Goal: Task Accomplishment & Management: Use online tool/utility

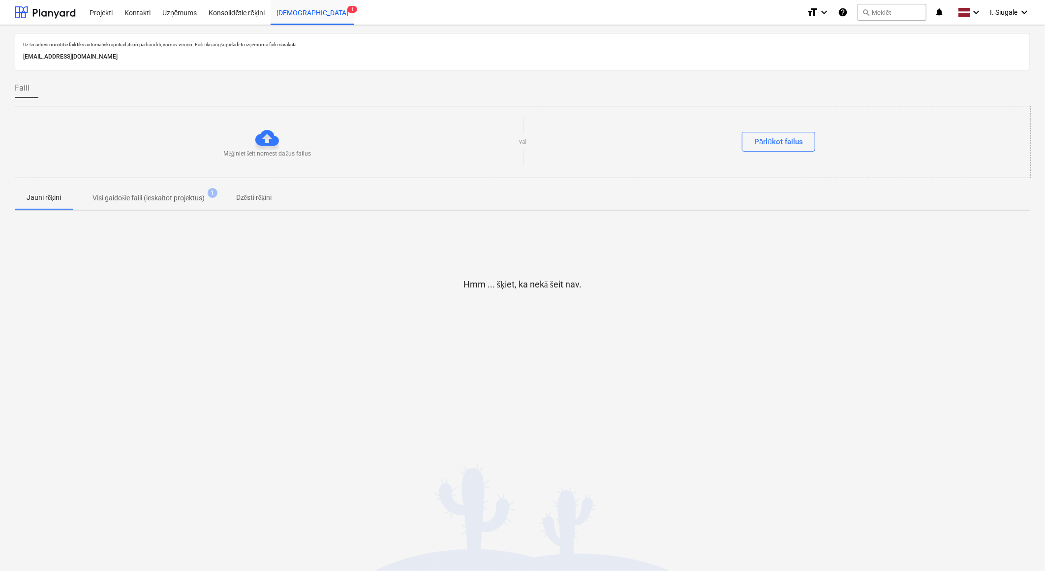
click at [289, 381] on div "Uz šo adresi nosūtītie faili tiks automātiski apstrādāti un pārbaudīti, vai nav…" at bounding box center [522, 298] width 1045 height 546
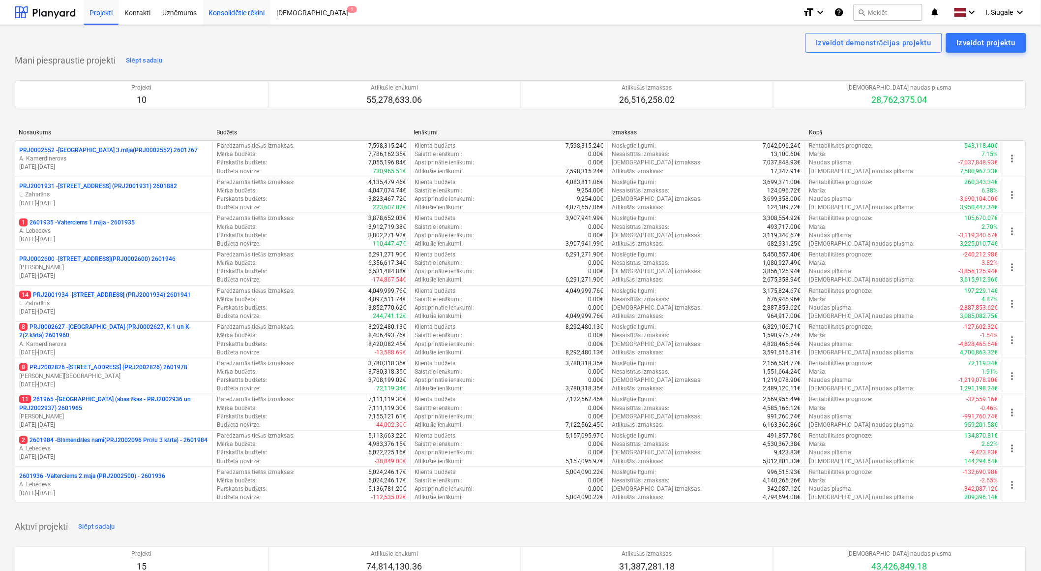
click at [243, 16] on div "Konsolidētie rēķini" at bounding box center [237, 12] width 68 height 25
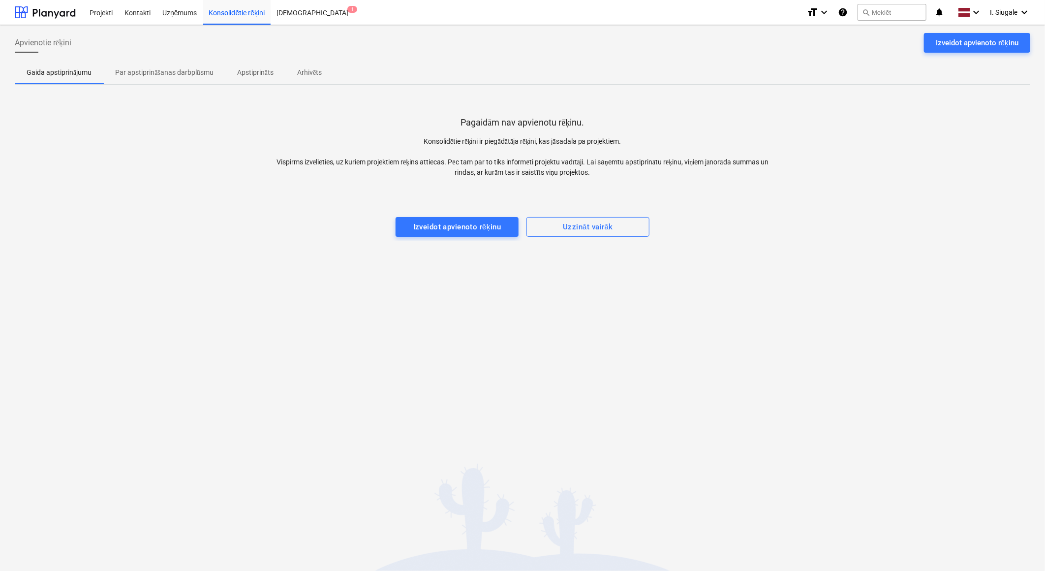
click at [156, 73] on p "Par apstiprināšanas darbplūsmu" at bounding box center [164, 72] width 98 height 10
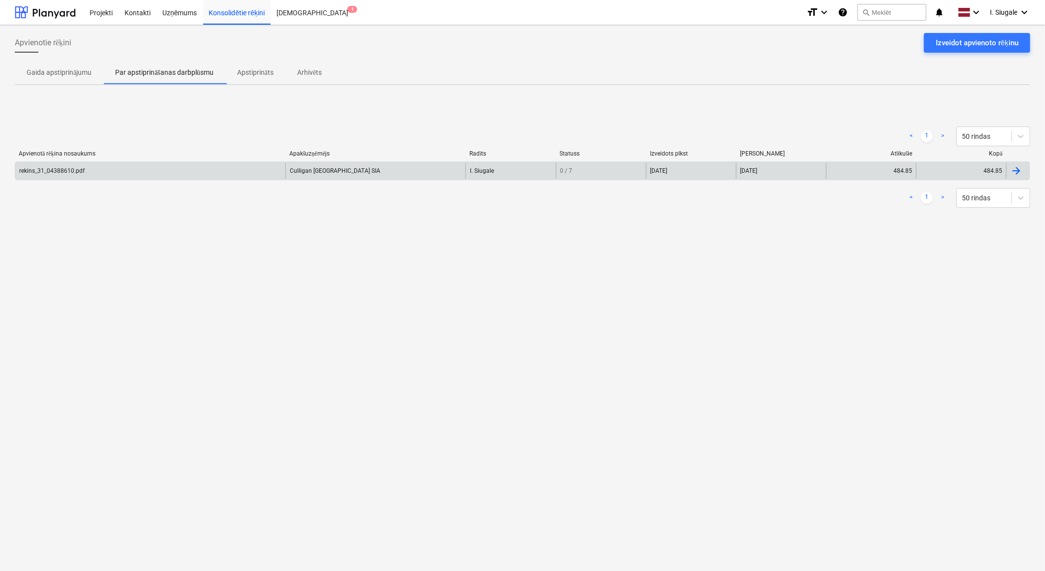
click at [97, 164] on div "rekins_31_04388610.pdf" at bounding box center [150, 171] width 270 height 16
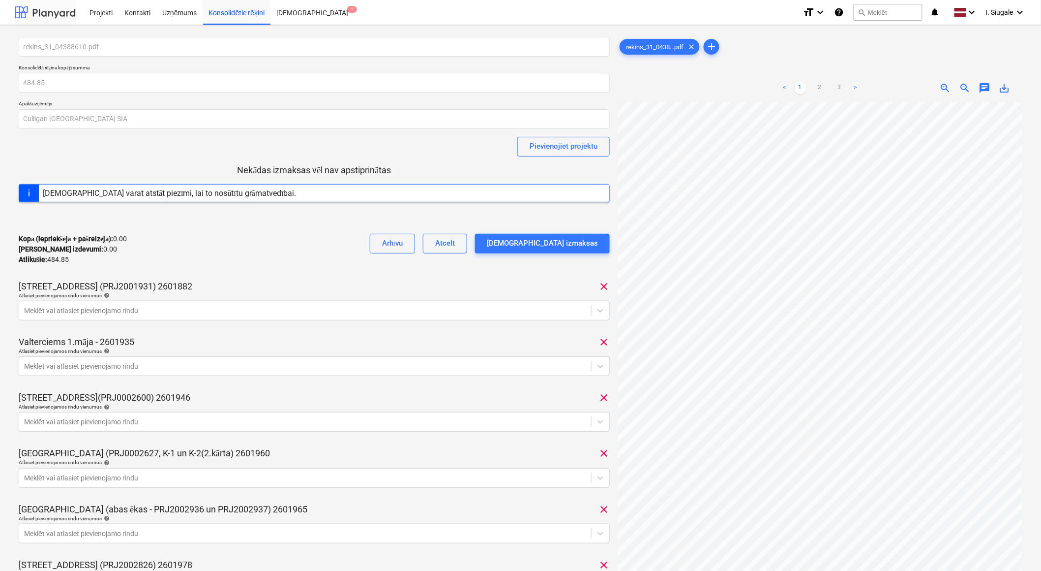
drag, startPoint x: 52, startPoint y: 11, endPoint x: 31, endPoint y: 1, distance: 23.3
click at [51, 11] on div at bounding box center [45, 12] width 61 height 25
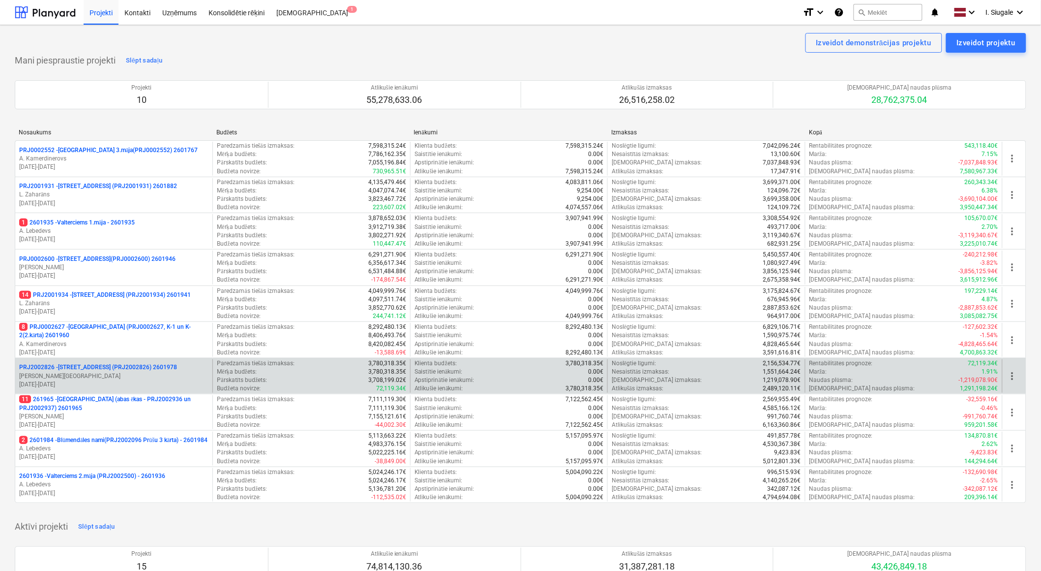
click at [97, 370] on p "PRJ2002826 - [STREET_ADDRESS] (PRJ2002826) 2601978" at bounding box center [98, 367] width 158 height 8
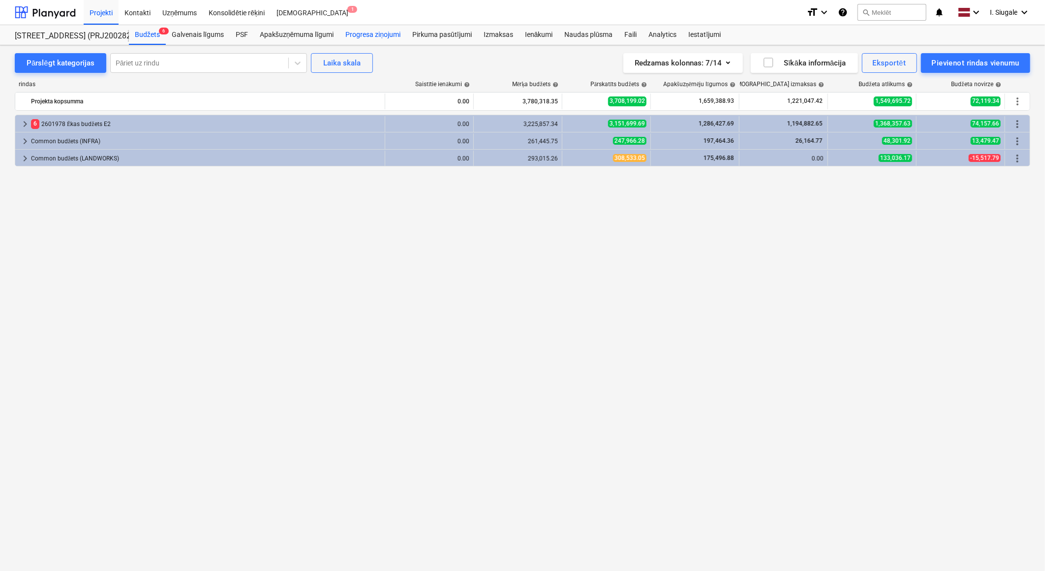
click at [386, 33] on div "Progresa ziņojumi" at bounding box center [372, 35] width 67 height 20
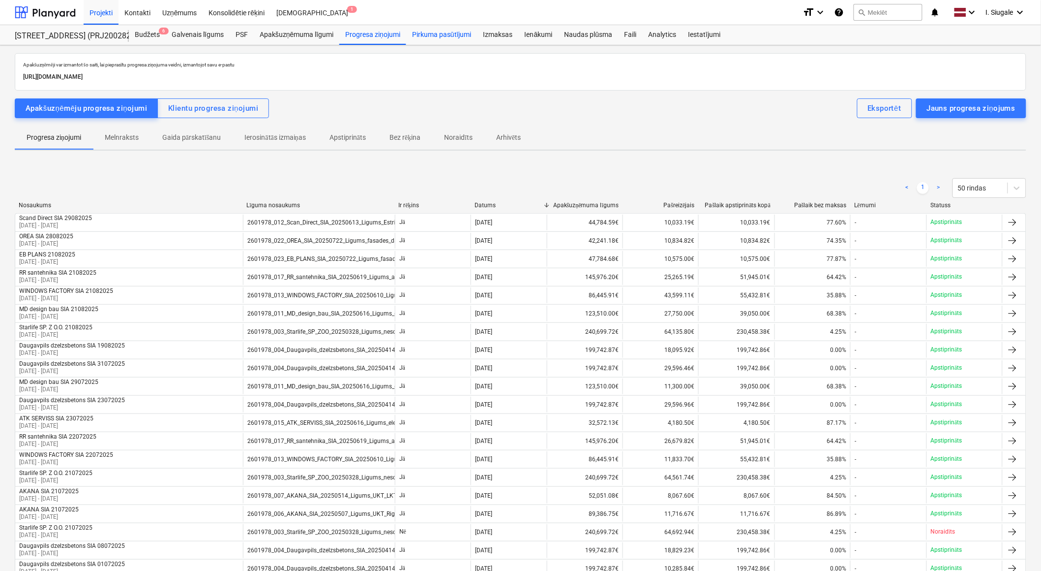
click at [444, 31] on div "Pirkuma pasūtījumi" at bounding box center [441, 35] width 71 height 20
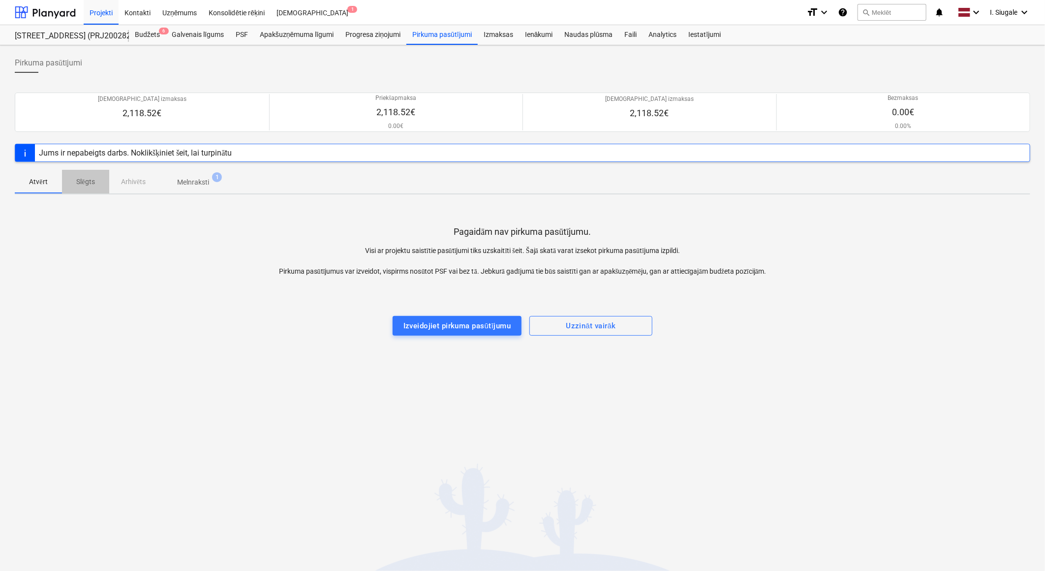
click at [88, 182] on p "Slēgts" at bounding box center [86, 182] width 24 height 10
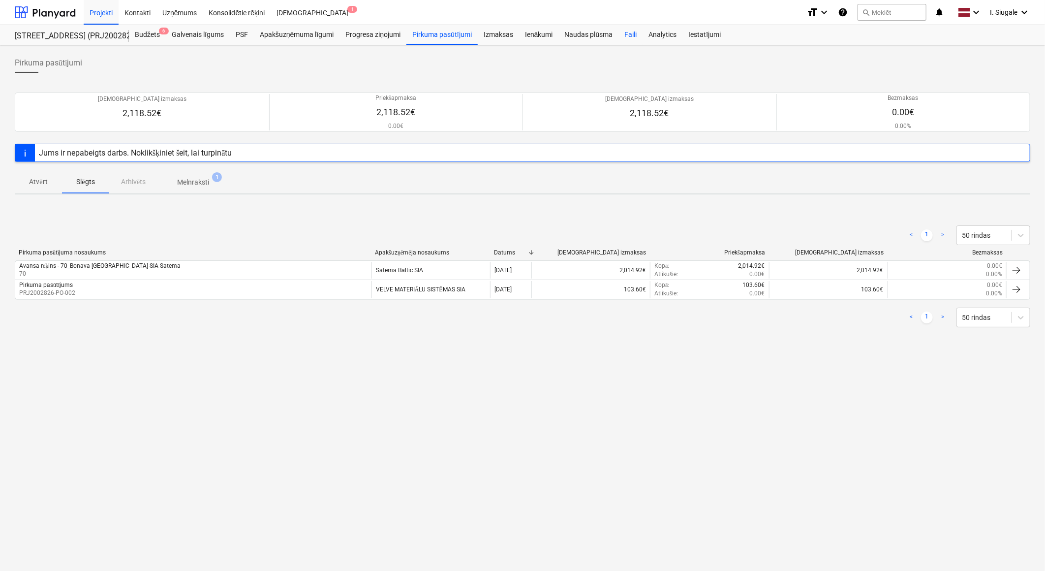
click at [628, 37] on div "Faili" at bounding box center [630, 35] width 24 height 20
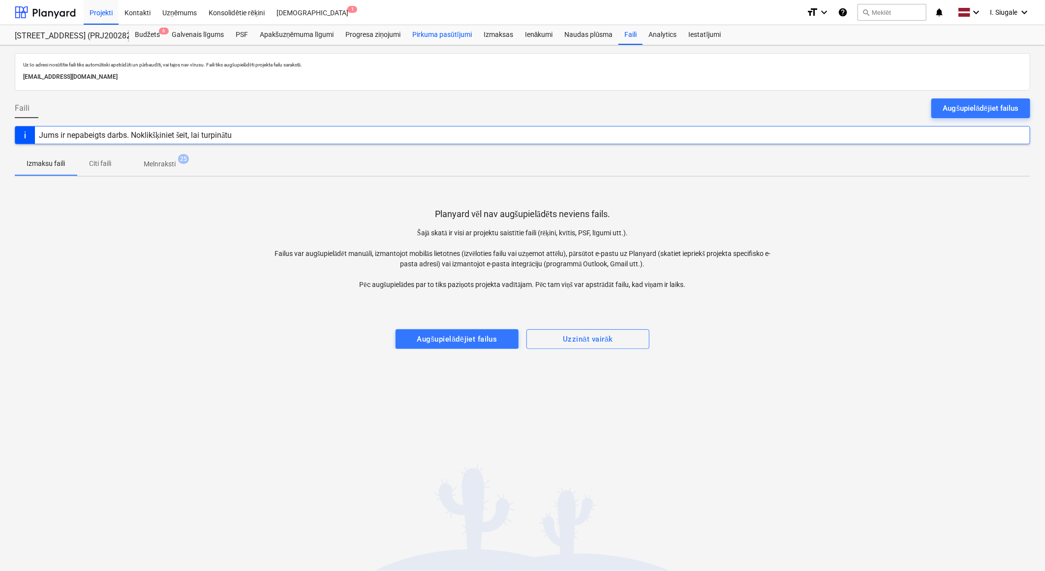
click at [444, 37] on div "Pirkuma pasūtījumi" at bounding box center [441, 35] width 71 height 20
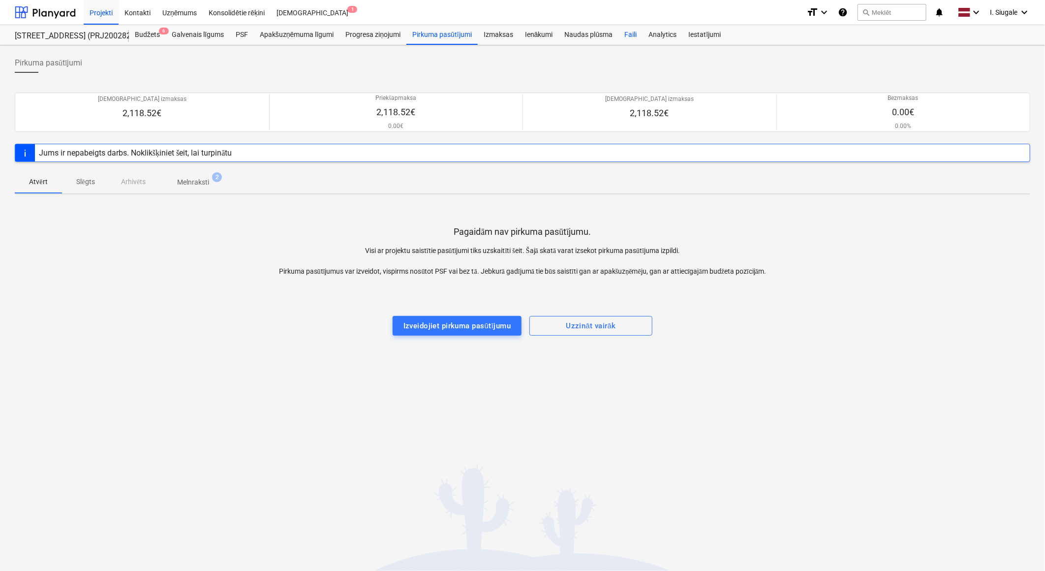
click at [628, 36] on div "Faili" at bounding box center [630, 35] width 24 height 20
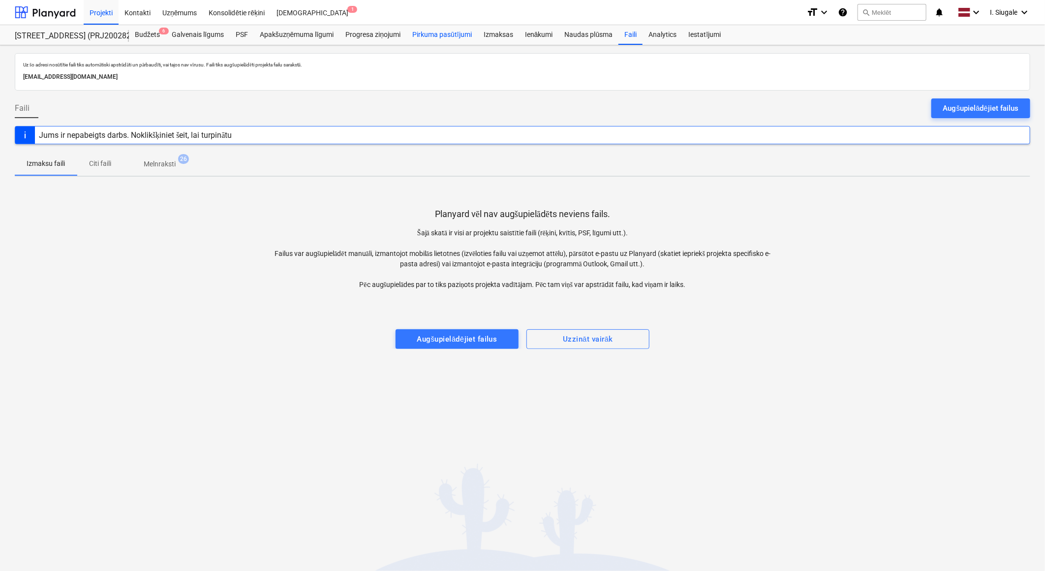
click at [438, 36] on div "Pirkuma pasūtījumi" at bounding box center [441, 35] width 71 height 20
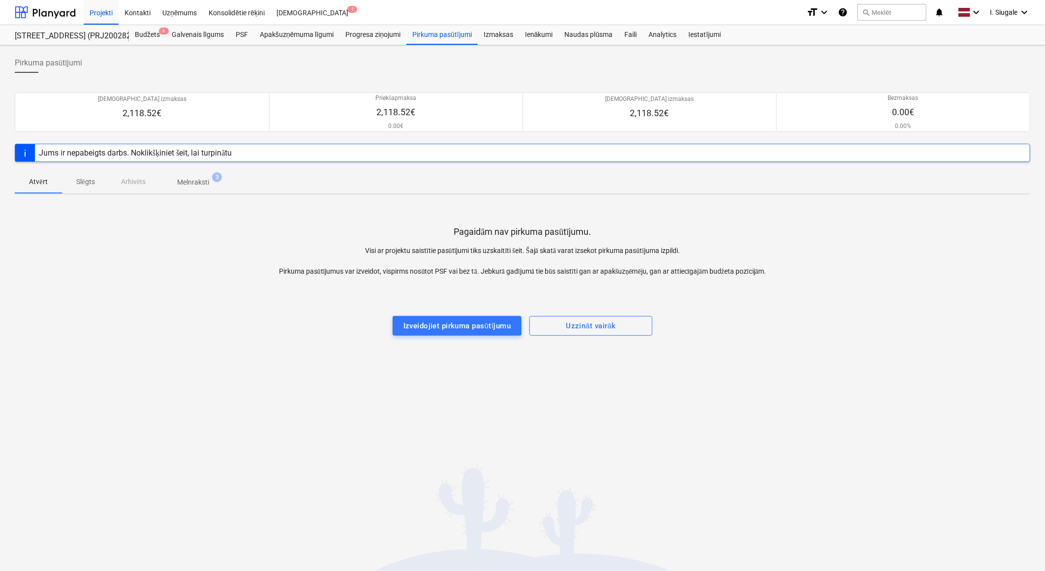
click at [190, 182] on p "Melnraksti" at bounding box center [193, 182] width 32 height 10
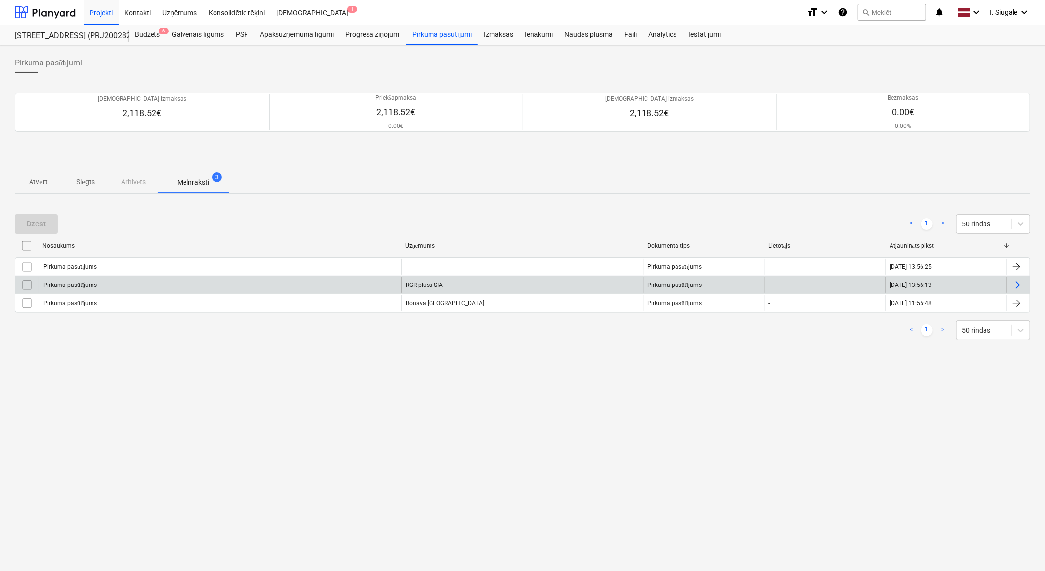
click at [158, 284] on div "Pirkuma pasūtījums" at bounding box center [220, 285] width 363 height 16
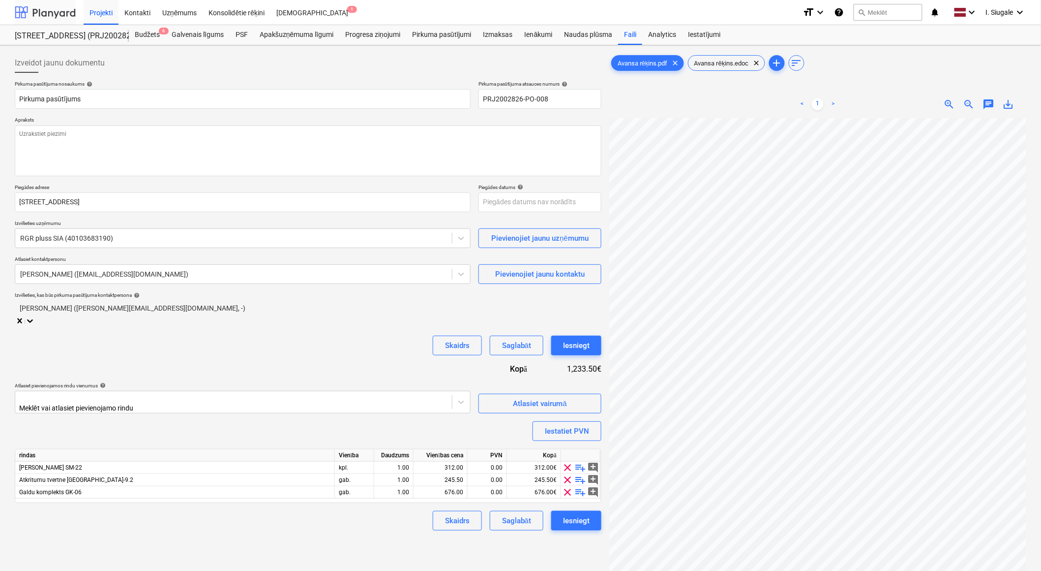
click at [52, 12] on div at bounding box center [45, 12] width 61 height 25
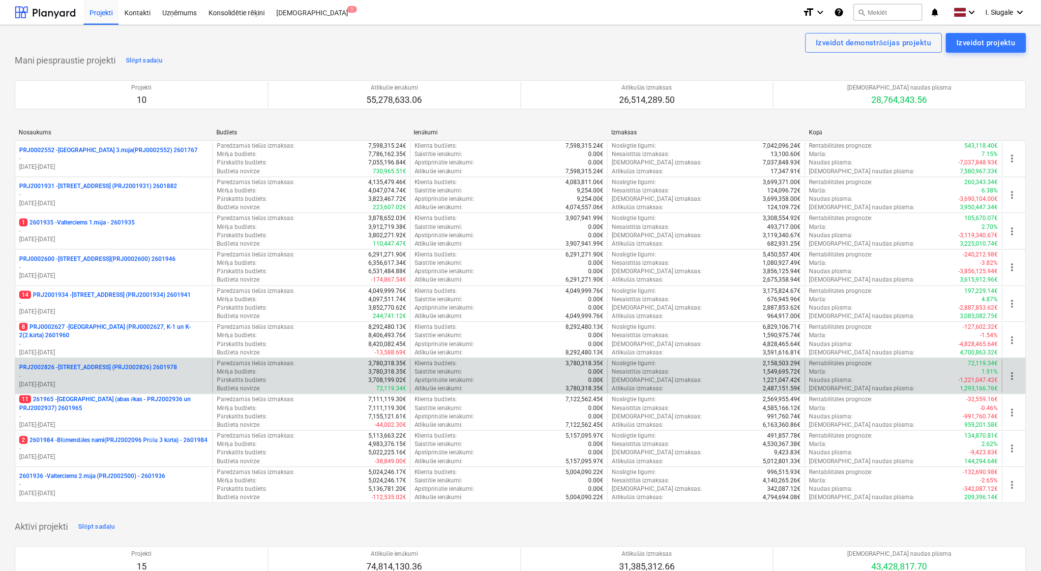
click at [136, 365] on p "PRJ2002826 - [STREET_ADDRESS] (PRJ2002826) 2601978" at bounding box center [98, 367] width 158 height 8
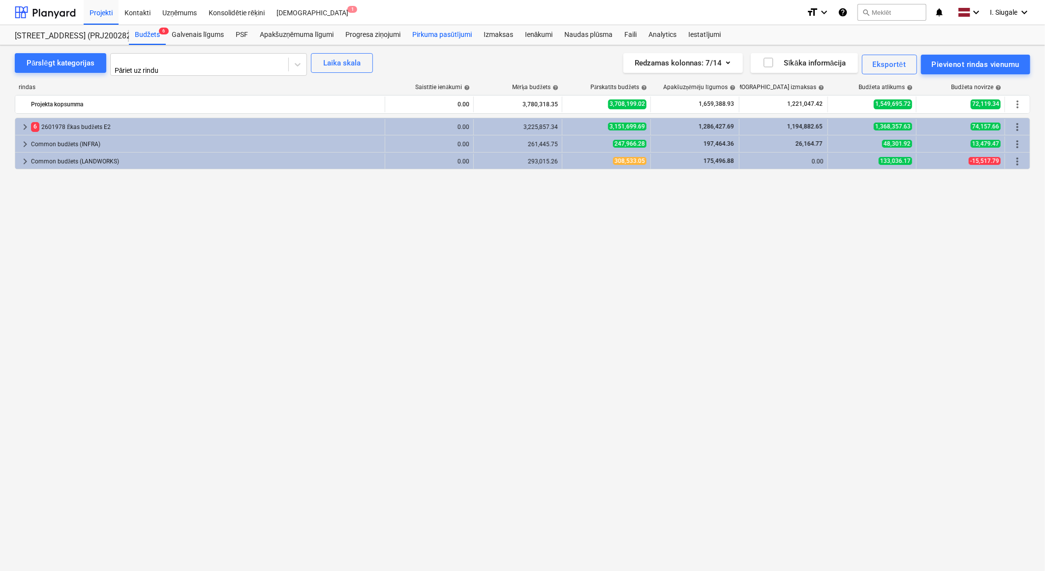
click at [447, 40] on div "Pirkuma pasūtījumi" at bounding box center [441, 35] width 71 height 20
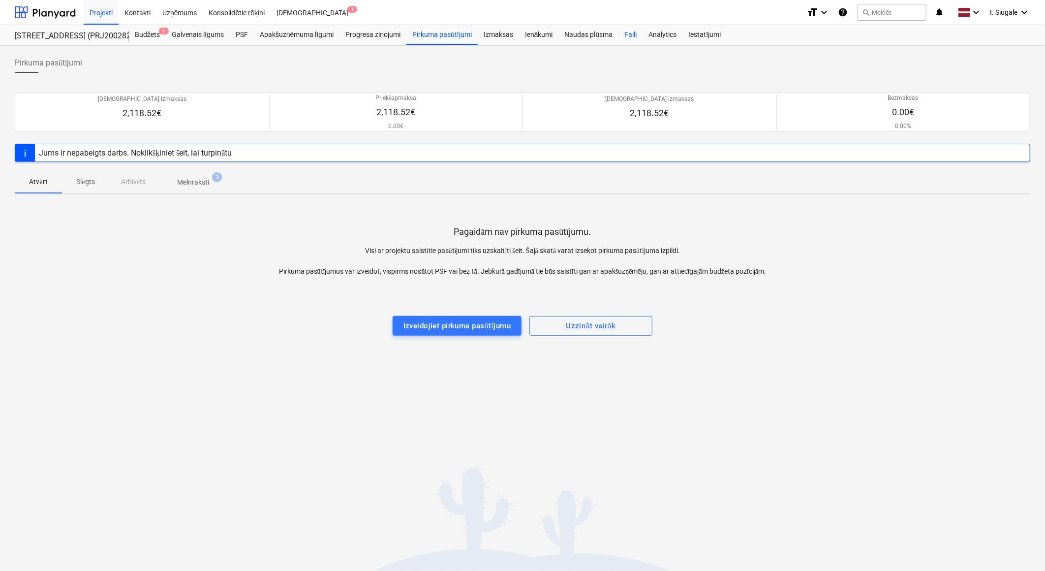
click at [633, 32] on div "Faili" at bounding box center [630, 35] width 24 height 20
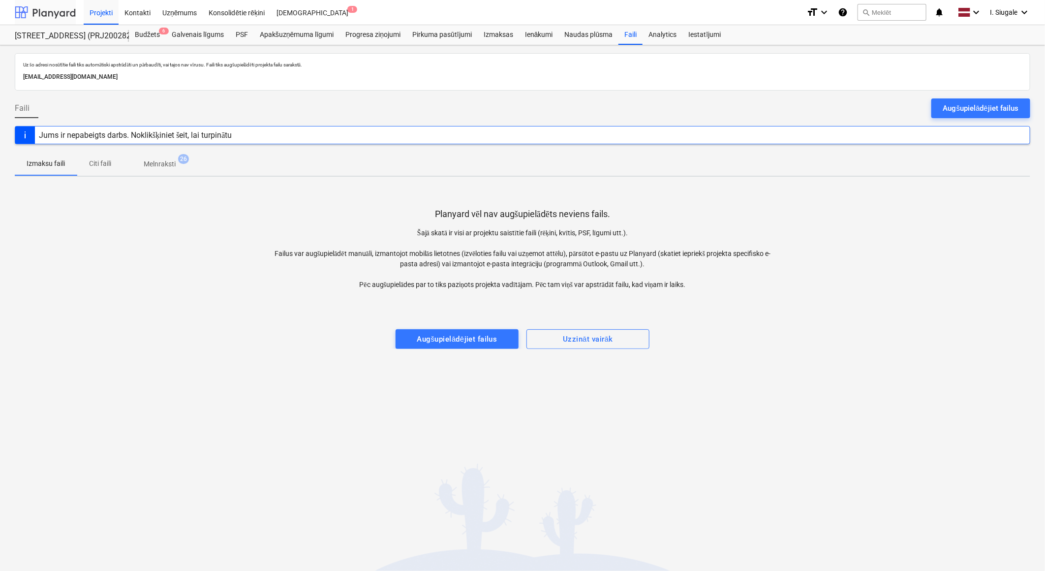
click at [66, 12] on div at bounding box center [45, 12] width 61 height 25
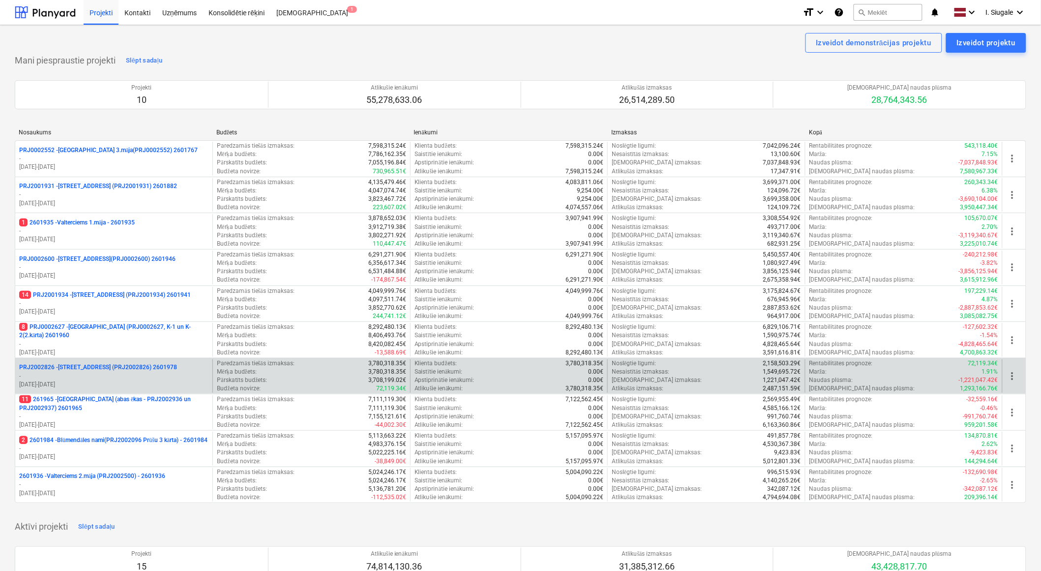
click at [136, 370] on p "PRJ2002826 - [STREET_ADDRESS] (PRJ2002826) 2601978" at bounding box center [98, 367] width 158 height 8
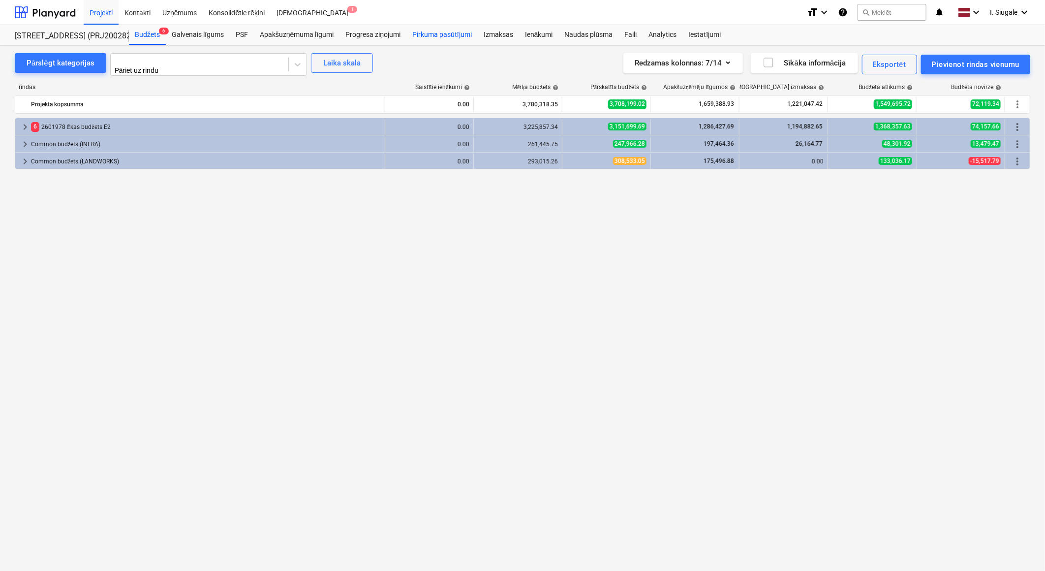
click at [445, 34] on div "Pirkuma pasūtījumi" at bounding box center [441, 35] width 71 height 20
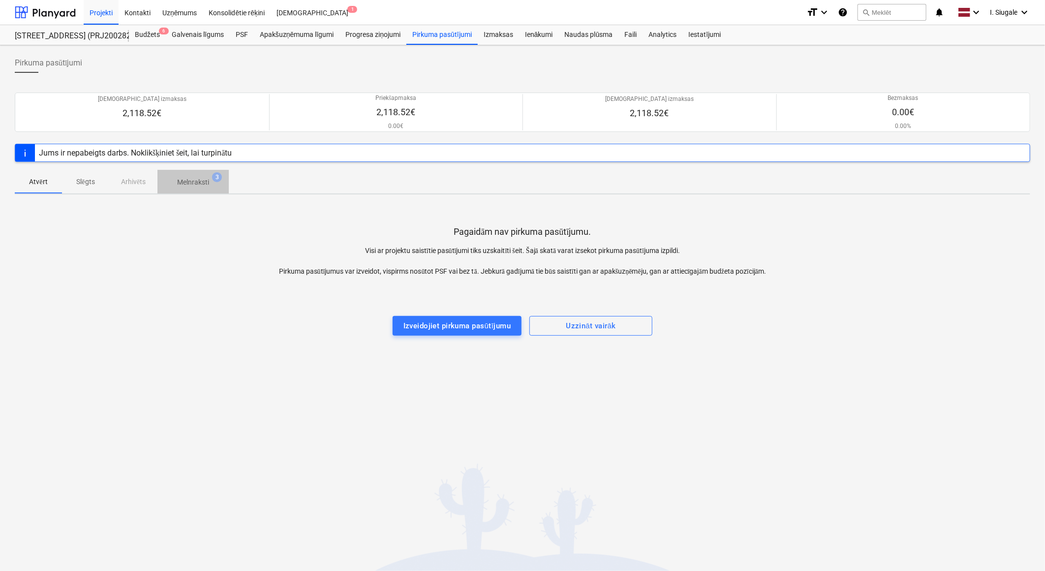
click at [203, 181] on p "Melnraksti" at bounding box center [193, 182] width 32 height 10
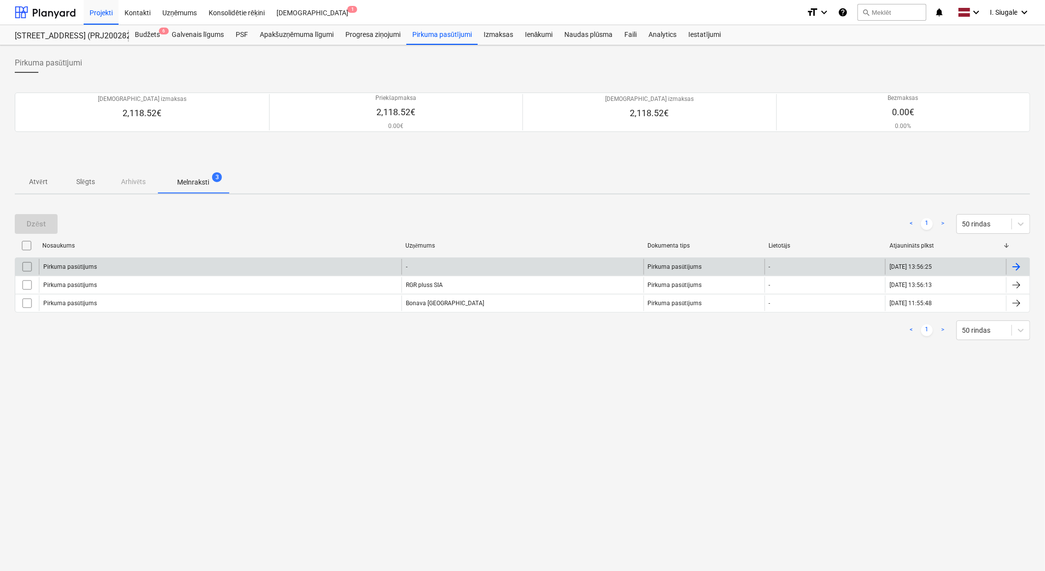
click at [162, 266] on div "Pirkuma pasūtījums" at bounding box center [220, 267] width 363 height 16
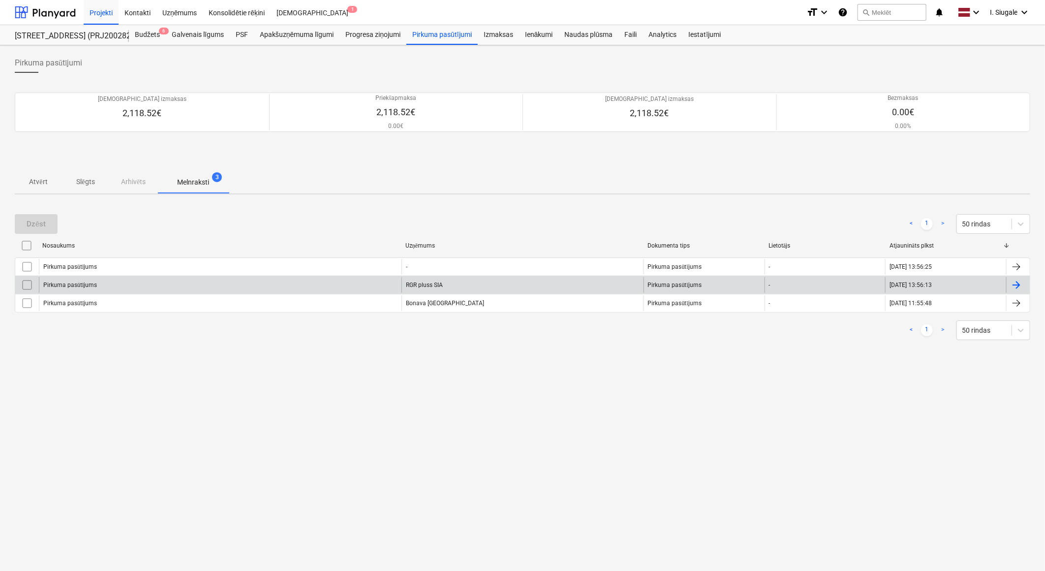
click at [151, 279] on div "Pirkuma pasūtījums" at bounding box center [220, 285] width 363 height 16
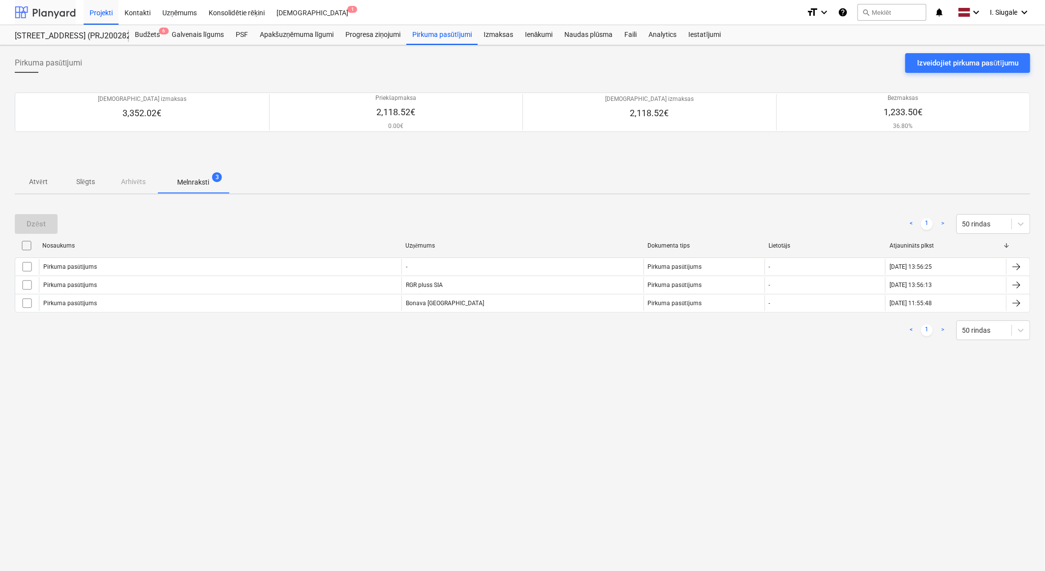
click at [51, 12] on div at bounding box center [45, 12] width 61 height 25
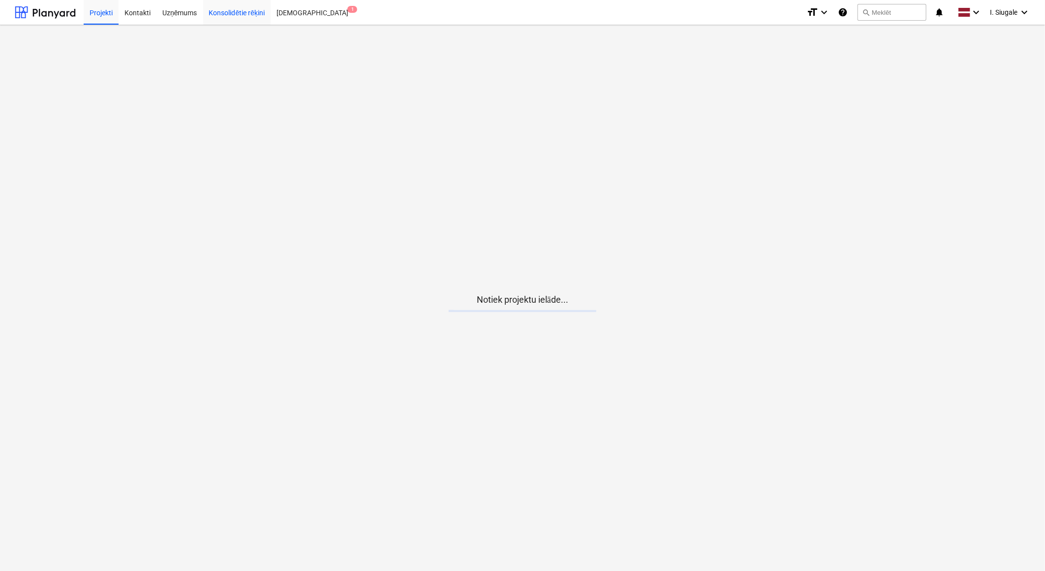
click at [245, 13] on div "Konsolidētie rēķini" at bounding box center [237, 12] width 68 height 25
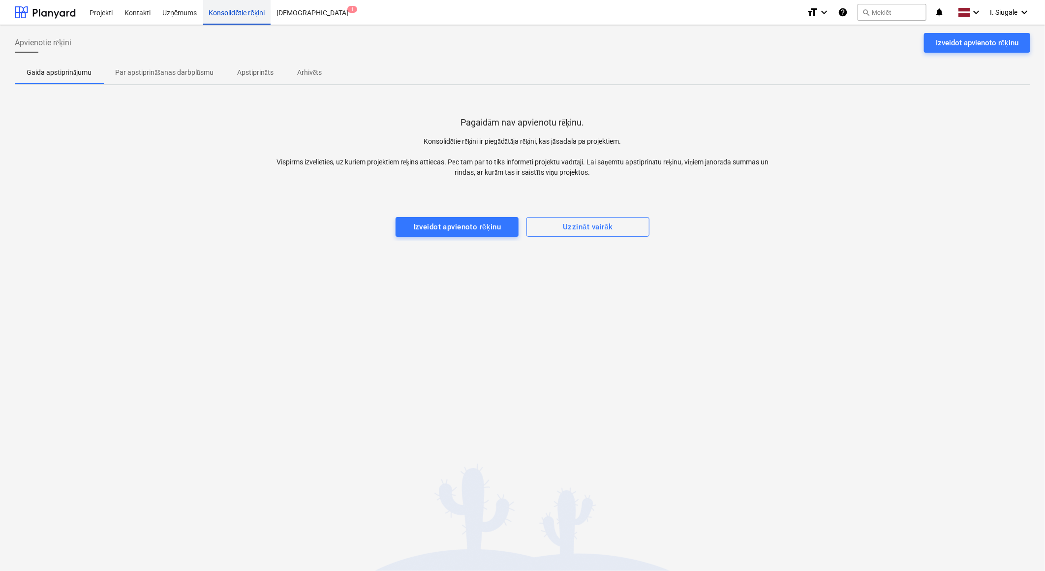
click at [228, 11] on div "Konsolidētie rēķini" at bounding box center [237, 12] width 68 height 25
click at [159, 69] on p "Par apstiprināšanas darbplūsmu" at bounding box center [164, 72] width 98 height 10
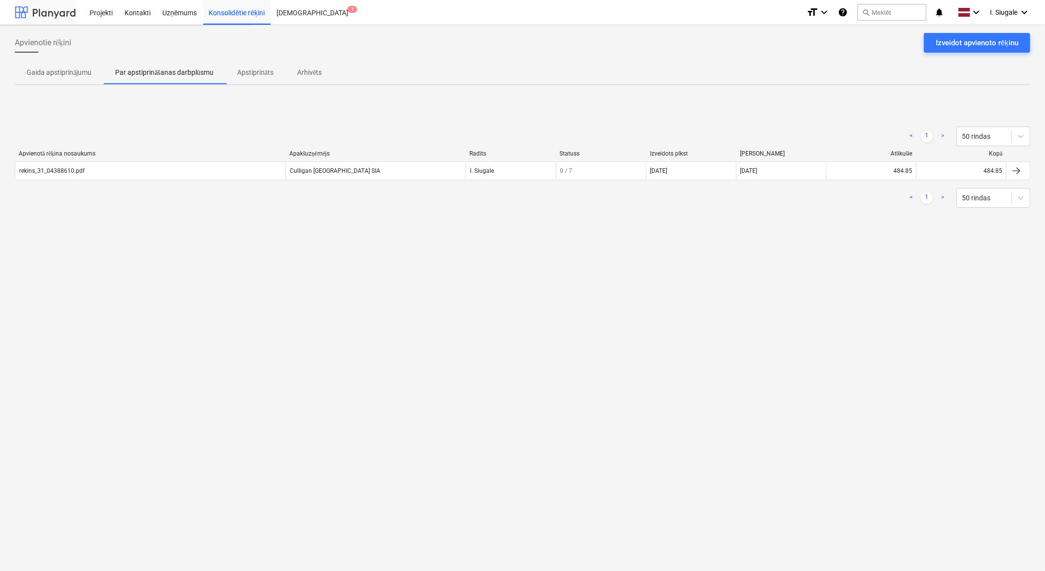
click at [53, 13] on div at bounding box center [45, 12] width 61 height 25
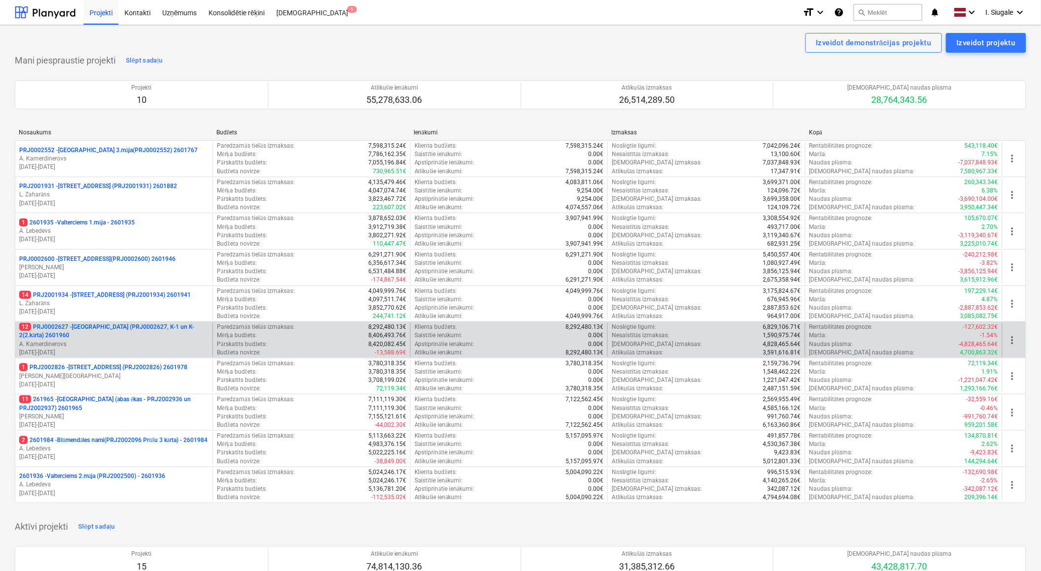
click at [111, 336] on p "12 PRJ0002627 - Tumes iela (PRJ0002627, K-1 un K-2(2.kārta) 2601960" at bounding box center [113, 331] width 189 height 17
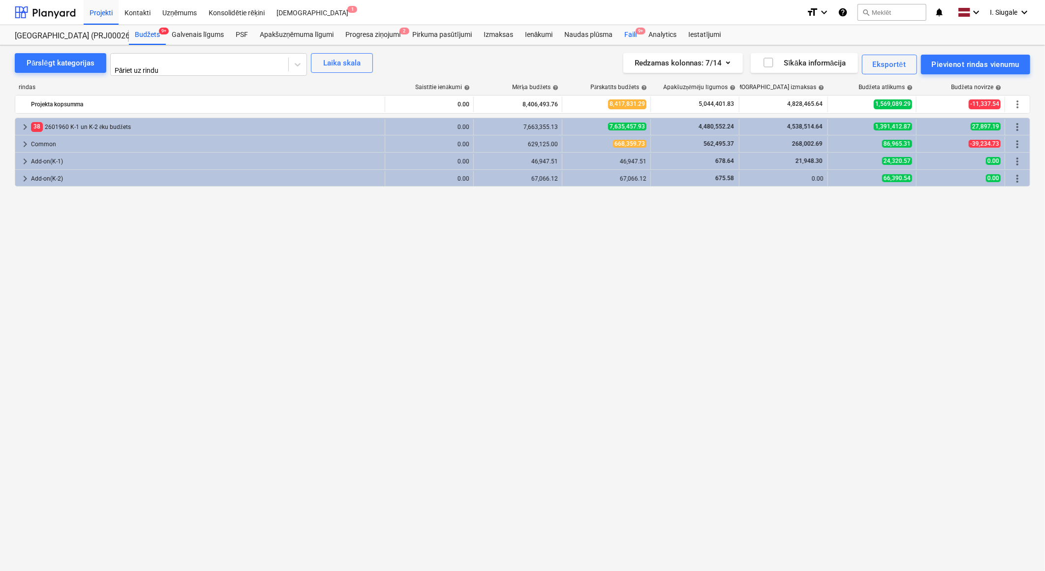
click at [634, 31] on div "Faili 9+" at bounding box center [630, 35] width 24 height 20
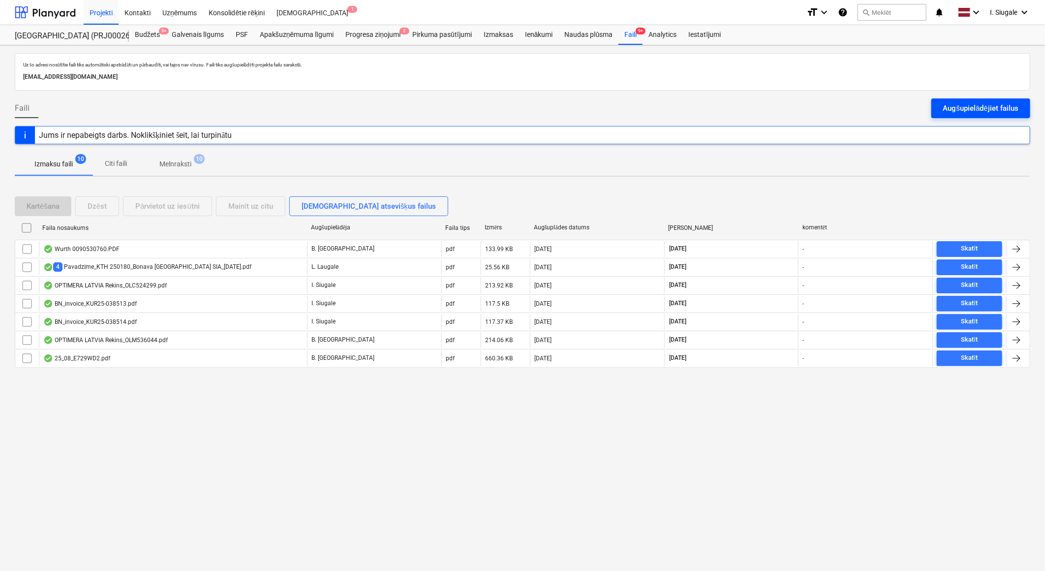
click at [971, 108] on div "Augšupielādējiet failus" at bounding box center [980, 108] width 75 height 13
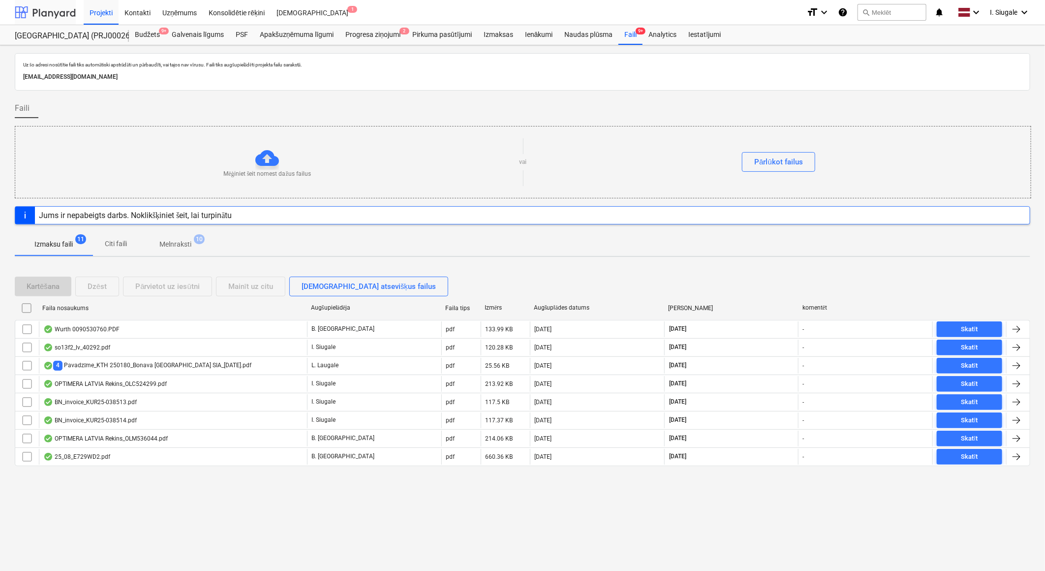
click at [41, 13] on div at bounding box center [45, 12] width 61 height 25
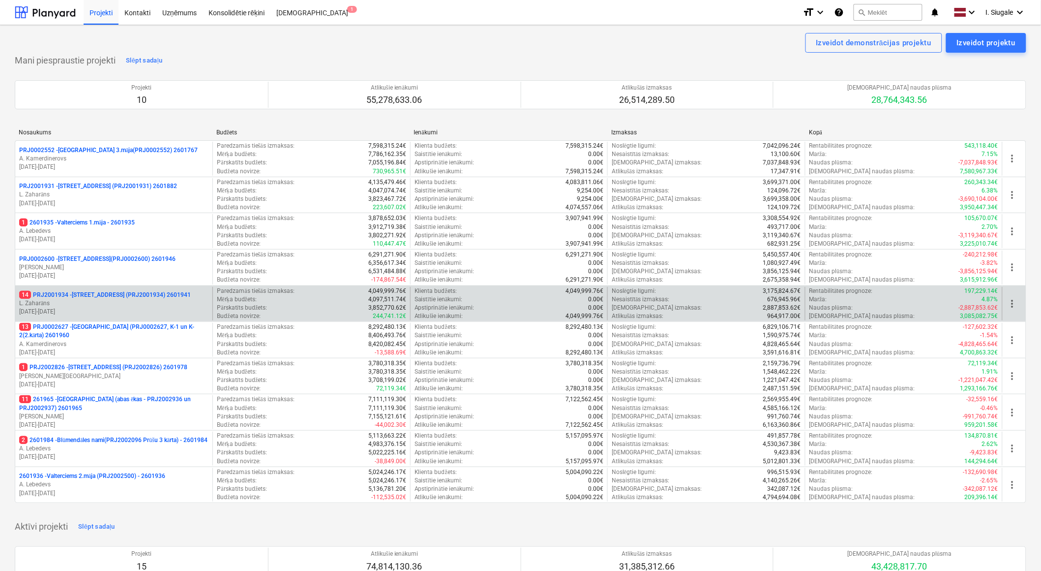
click at [119, 285] on div "14 PRJ2001934 - Mazā Robežu iela 1 (PRJ2001934) 2601941 L. Zaharāns 01.11.2024 …" at bounding box center [521, 303] width 1012 height 36
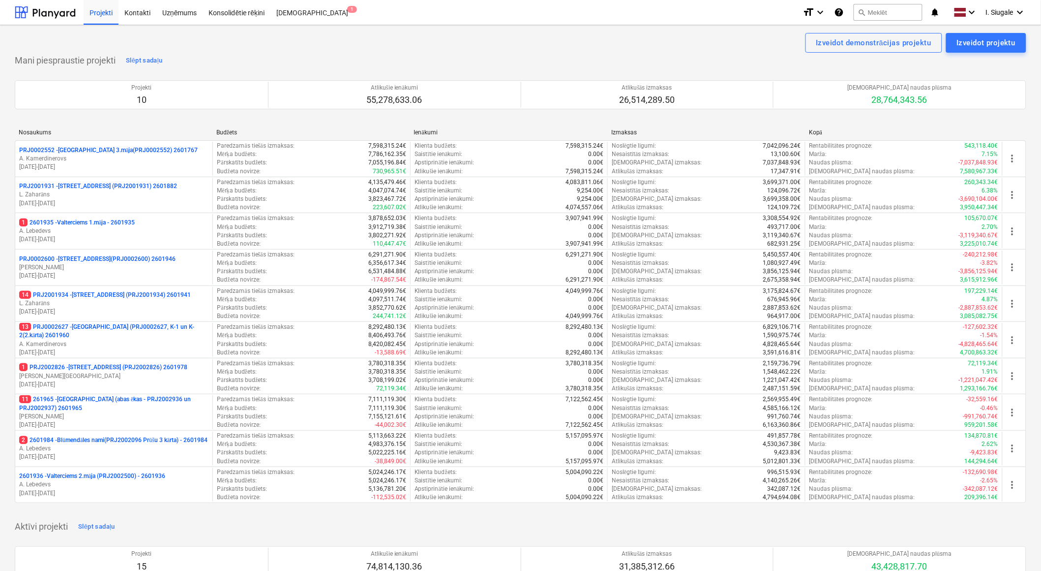
click at [120, 294] on p "14 PRJ2001934 - Mazā Robežu iela 1 (PRJ2001934) 2601941" at bounding box center [105, 295] width 172 height 8
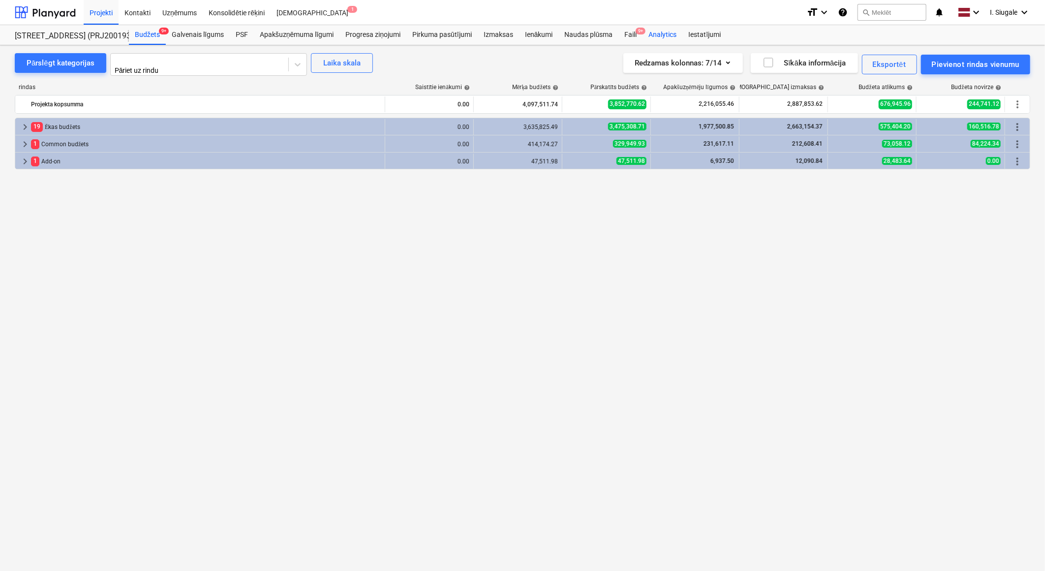
drag, startPoint x: 635, startPoint y: 34, endPoint x: 642, endPoint y: 41, distance: 10.1
click at [633, 34] on div "Faili 9+" at bounding box center [630, 35] width 24 height 20
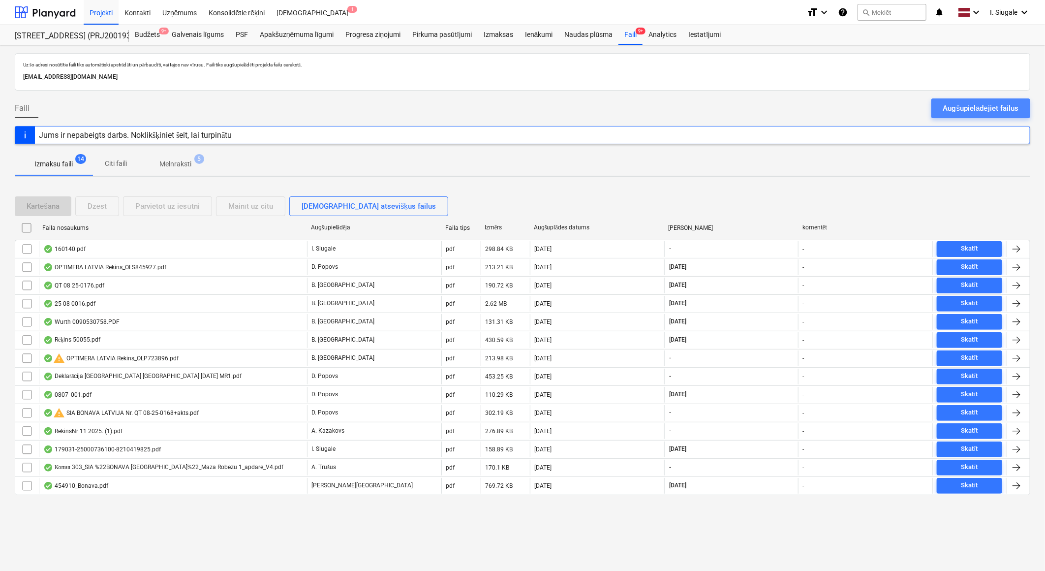
click at [950, 106] on div "Augšupielādējiet failus" at bounding box center [980, 108] width 75 height 13
